Goal: Information Seeking & Learning: Learn about a topic

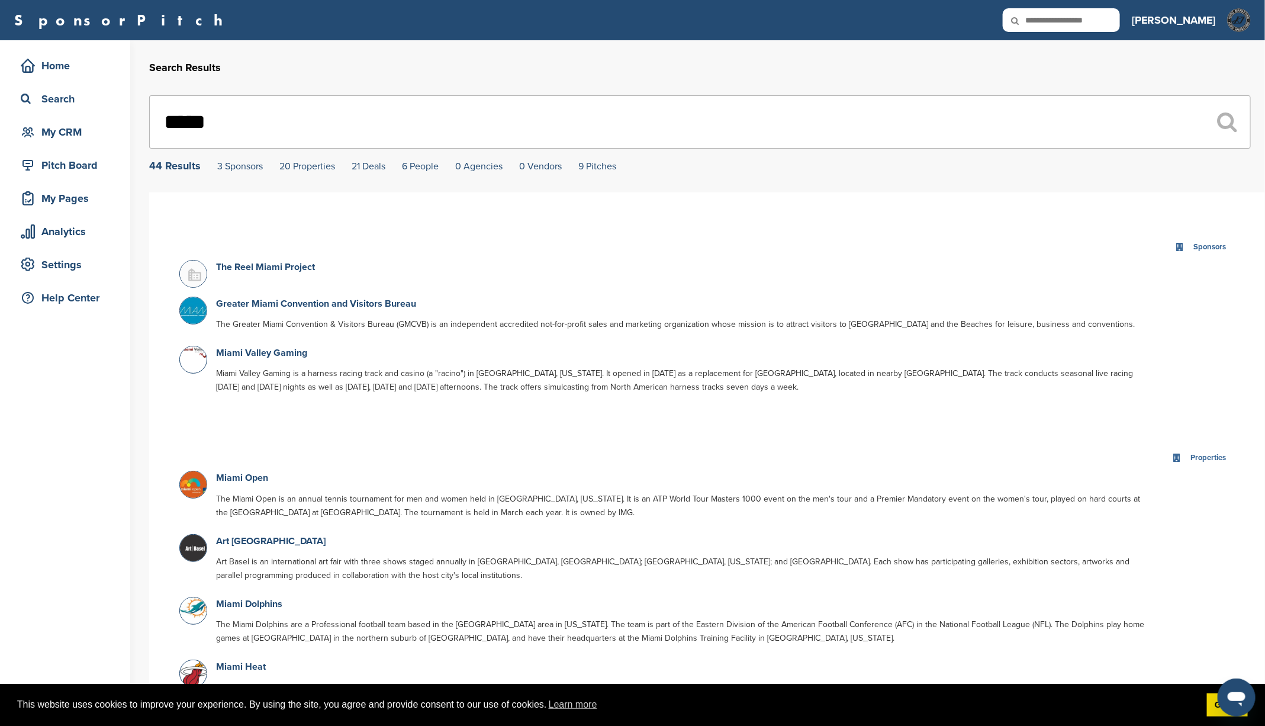
drag, startPoint x: 257, startPoint y: 127, endPoint x: 122, endPoint y: 126, distance: 135.5
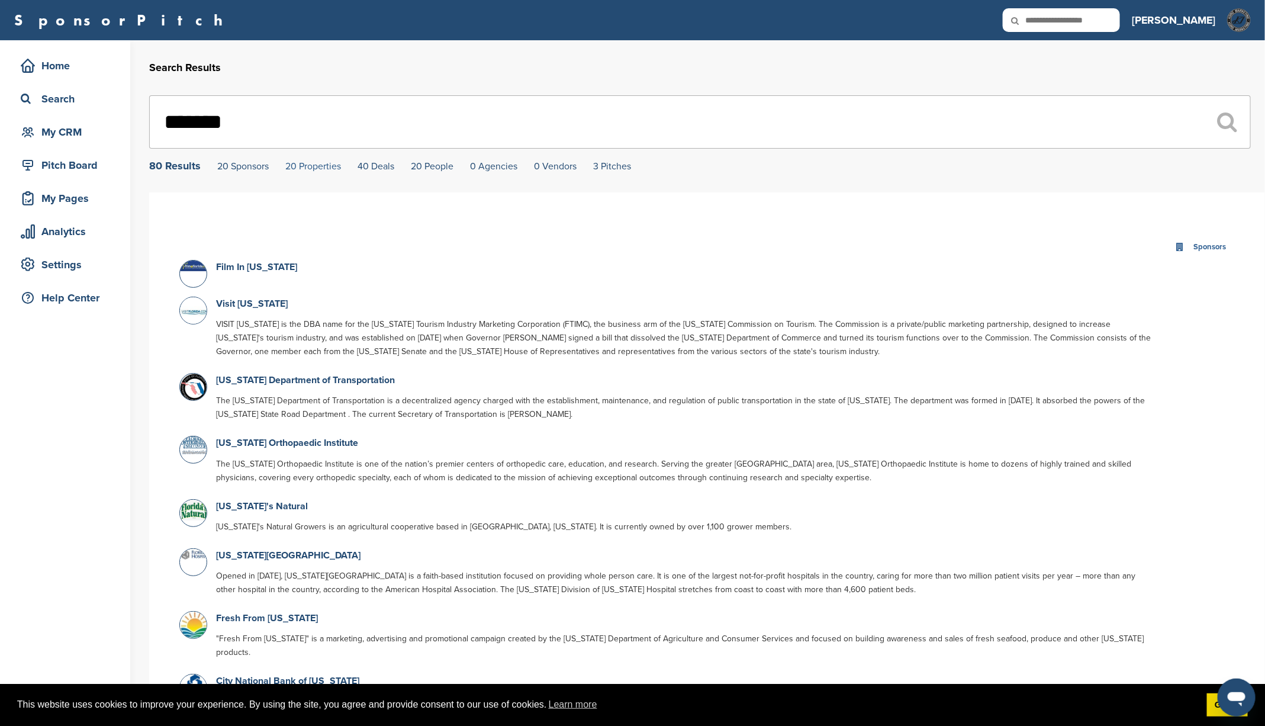
click at [328, 167] on link "20 Properties" at bounding box center [313, 166] width 56 height 12
drag, startPoint x: 269, startPoint y: 125, endPoint x: 112, endPoint y: 116, distance: 156.5
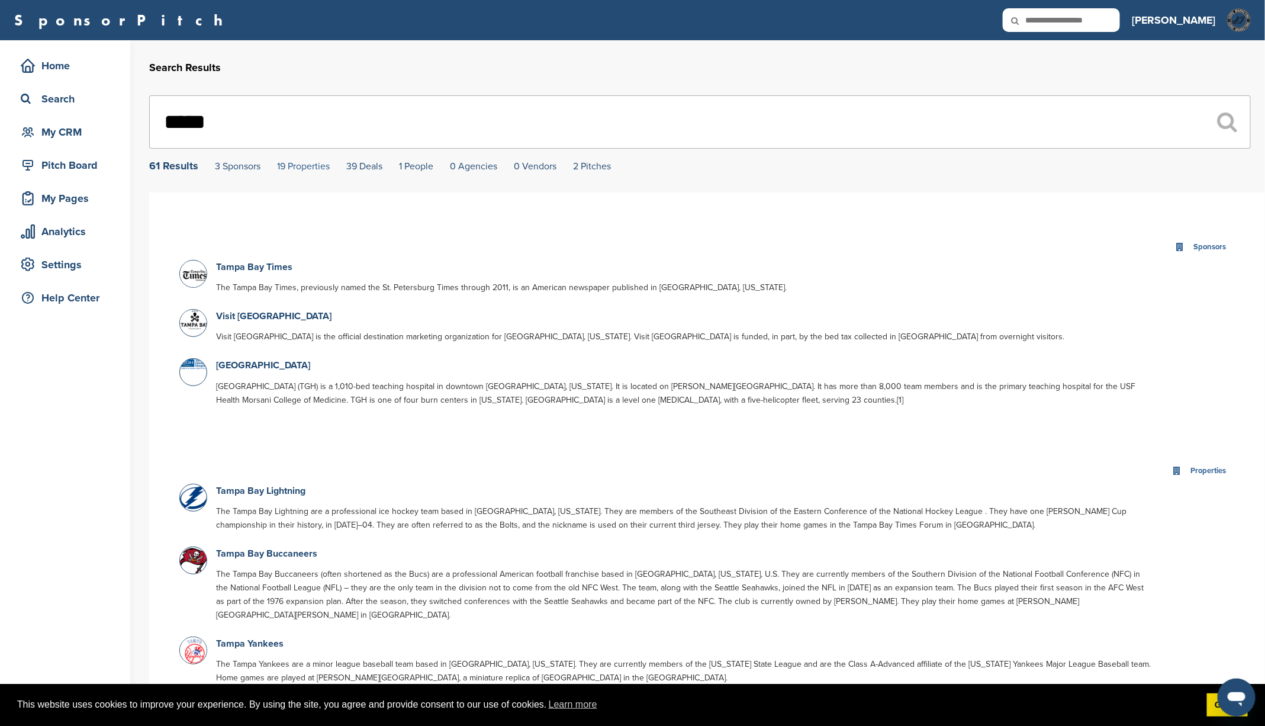
type input "*****"
click at [308, 165] on link "19 Properties" at bounding box center [303, 166] width 53 height 12
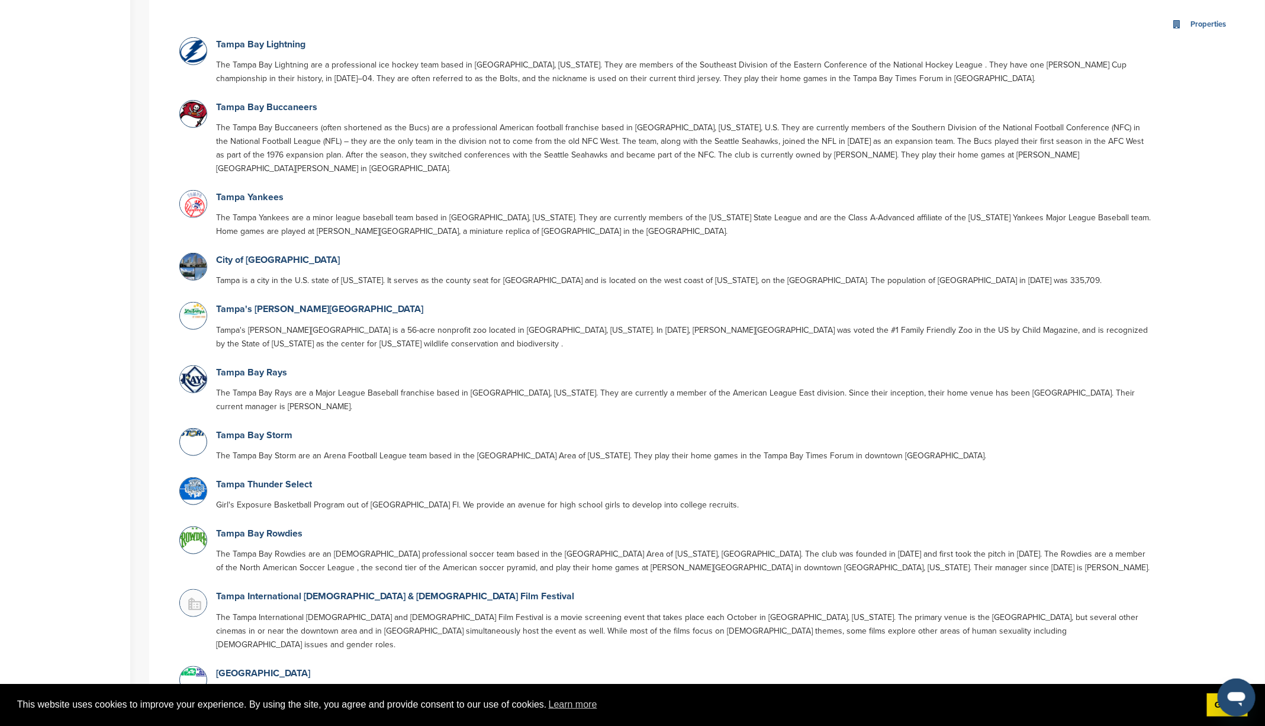
scroll to position [447, 0]
click at [605, 252] on p "City of [GEOGRAPHIC_DATA]" at bounding box center [685, 259] width 938 height 15
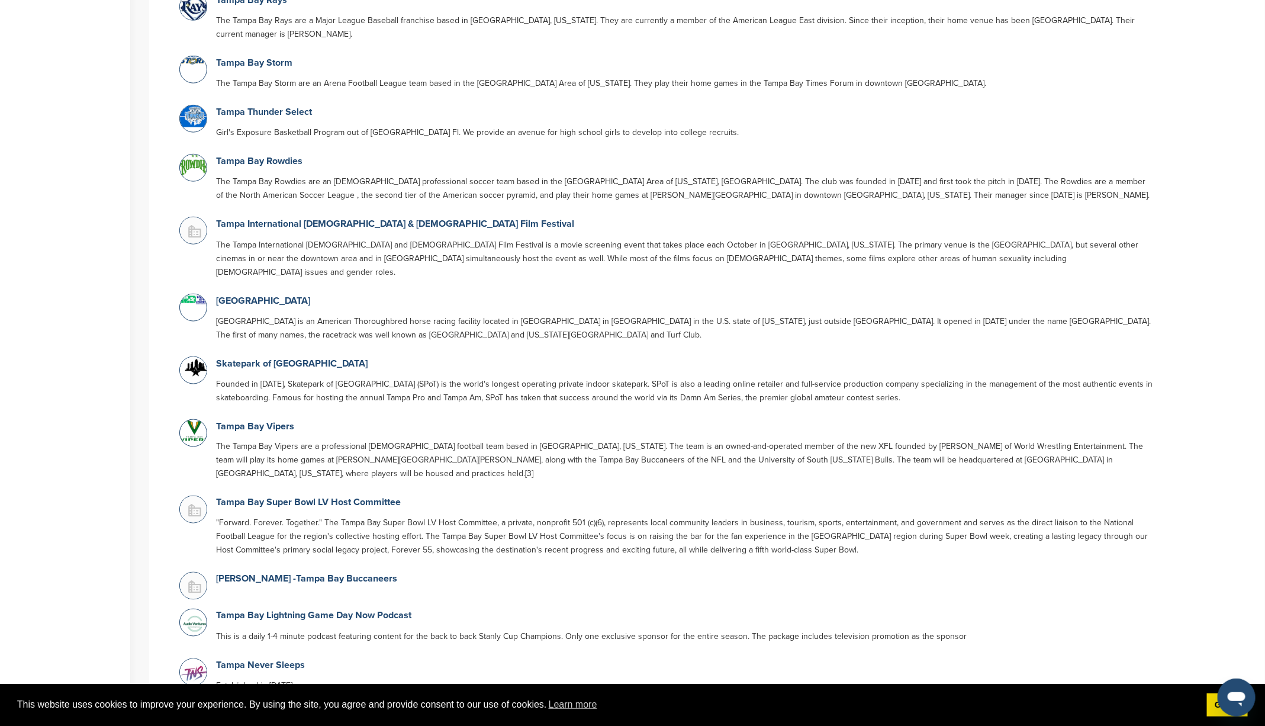
scroll to position [820, 0]
click at [283, 356] on link "Skatepark of [GEOGRAPHIC_DATA]" at bounding box center [291, 362] width 151 height 12
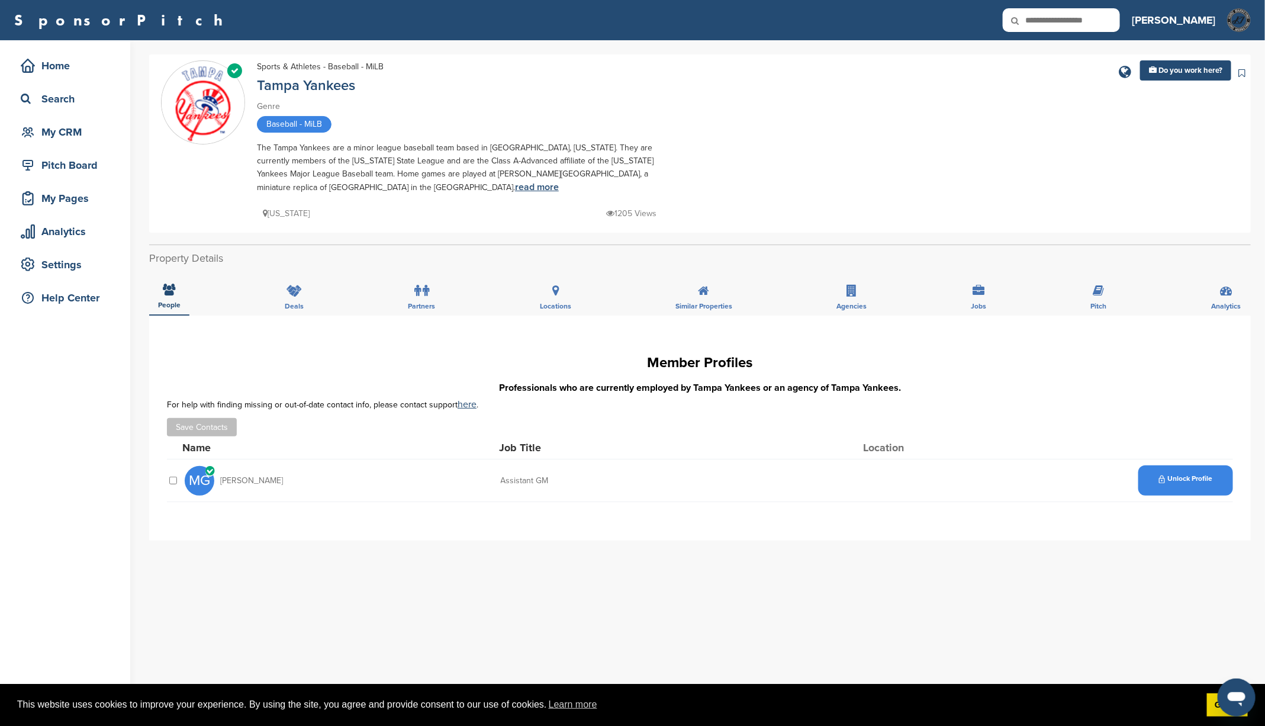
click at [515, 187] on link "read more" at bounding box center [537, 187] width 44 height 12
click at [339, 85] on link "Tampa Yankees" at bounding box center [306, 85] width 98 height 17
click at [331, 86] on link "Tampa Yankees" at bounding box center [306, 85] width 98 height 17
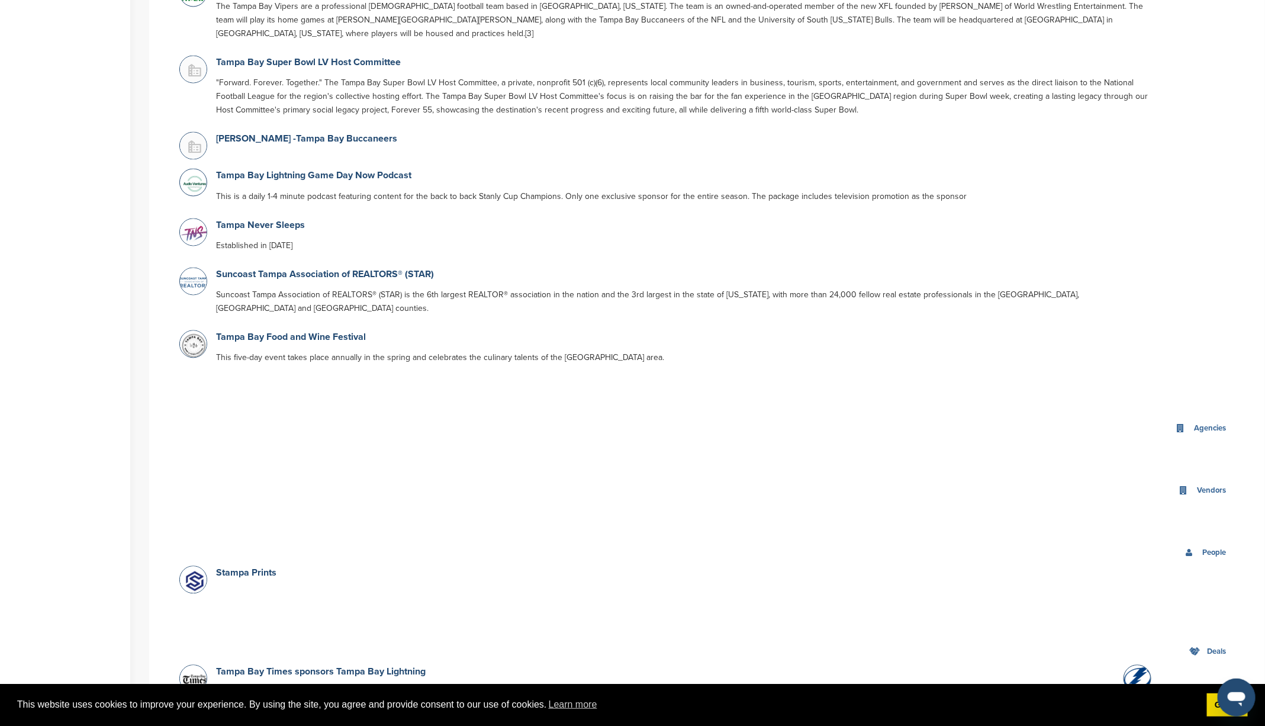
scroll to position [1397, 0]
